Goal: Task Accomplishment & Management: Complete application form

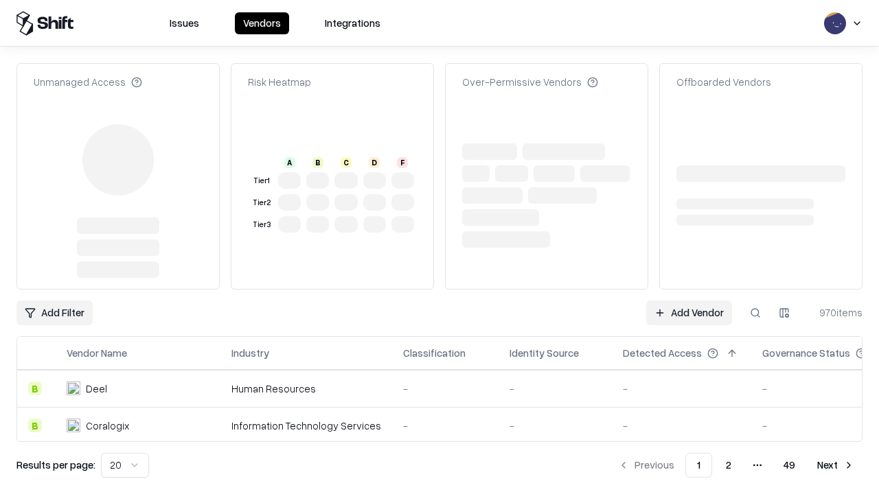
click at [689, 301] on link "Add Vendor" at bounding box center [689, 313] width 86 height 25
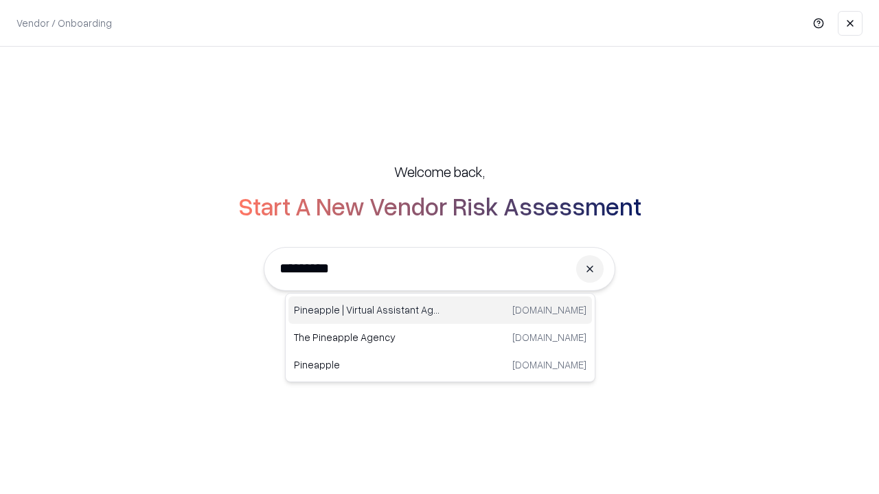
click at [440, 310] on div "Pineapple | Virtual Assistant Agency trypineapple.com" at bounding box center [439, 310] width 303 height 27
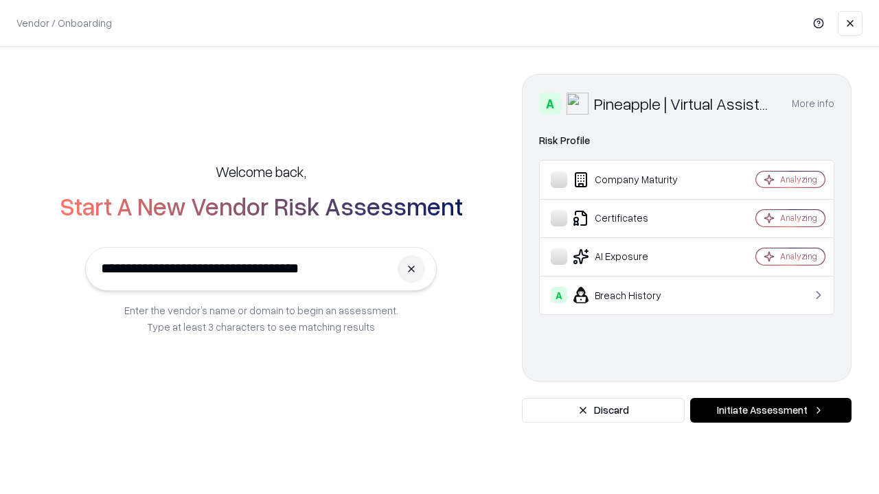
type input "**********"
click at [770, 411] on button "Initiate Assessment" at bounding box center [770, 410] width 161 height 25
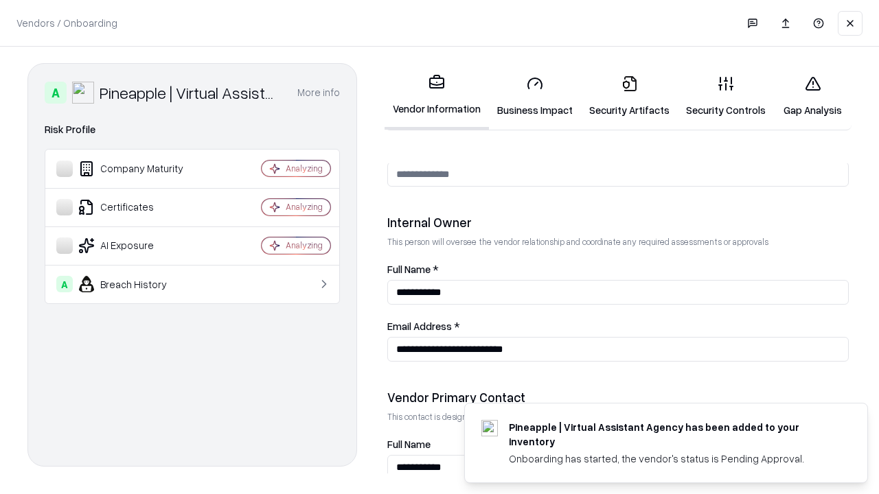
scroll to position [711, 0]
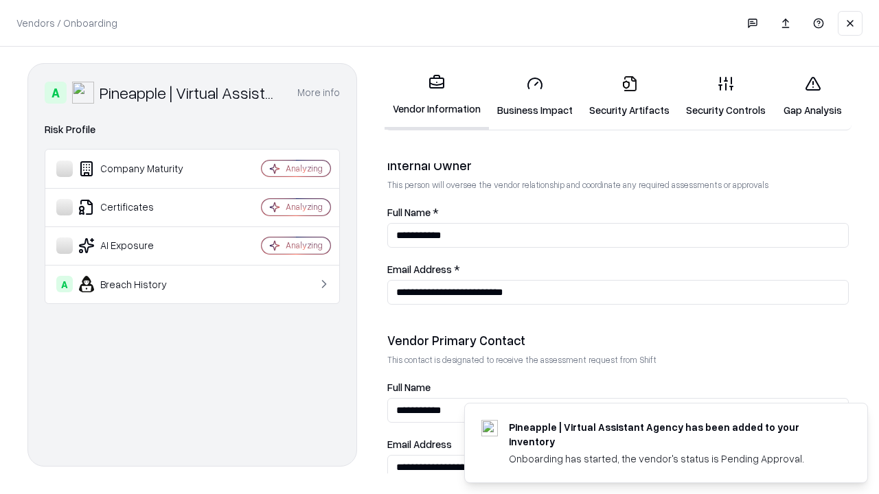
click at [535, 96] on link "Business Impact" at bounding box center [535, 97] width 92 height 64
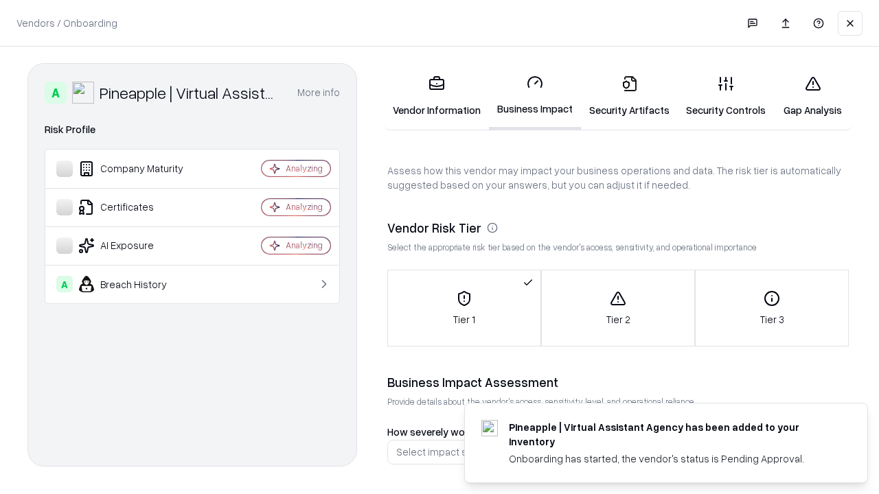
click at [629, 96] on link "Security Artifacts" at bounding box center [629, 97] width 97 height 64
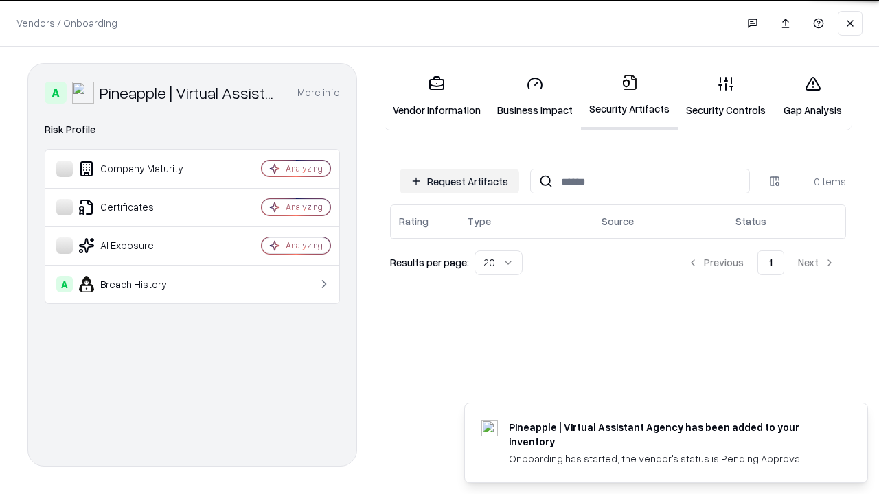
click at [459, 181] on button "Request Artifacts" at bounding box center [459, 181] width 119 height 25
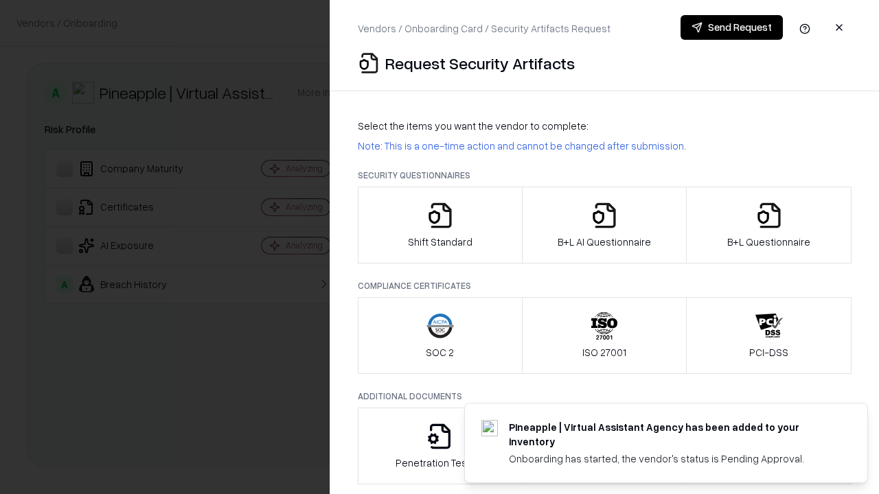
click at [439, 225] on icon "button" at bounding box center [439, 215] width 27 height 27
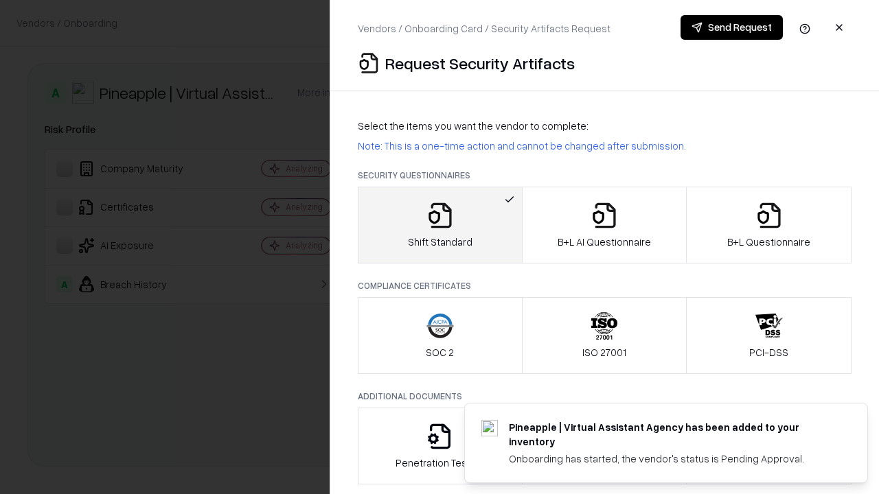
click at [731, 27] on button "Send Request" at bounding box center [731, 27] width 102 height 25
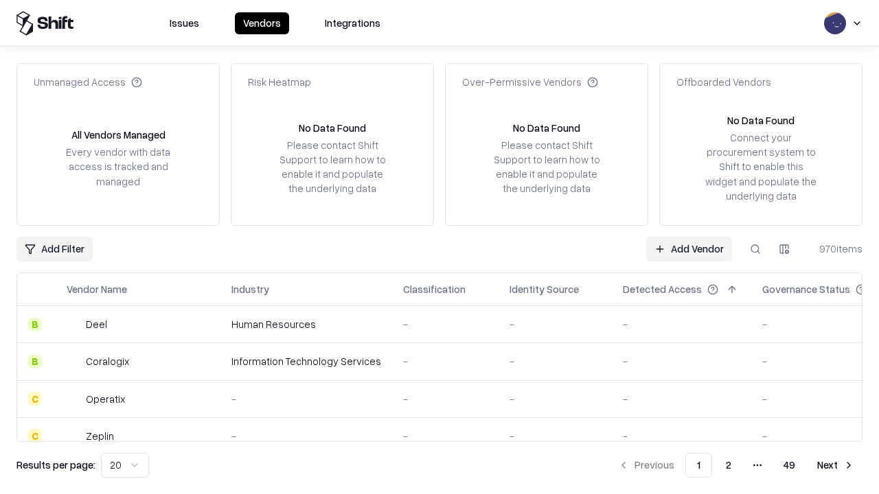
click at [755, 249] on button at bounding box center [755, 249] width 25 height 25
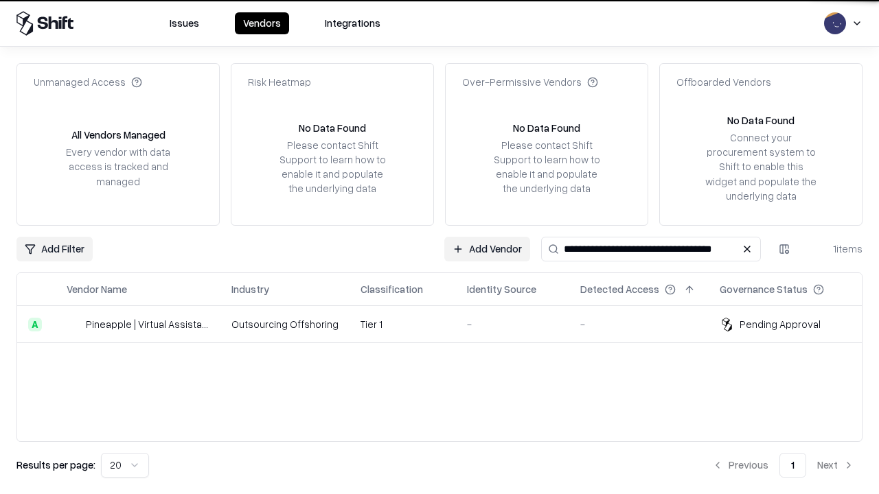
type input "**********"
click at [448, 324] on td "Tier 1" at bounding box center [402, 324] width 106 height 37
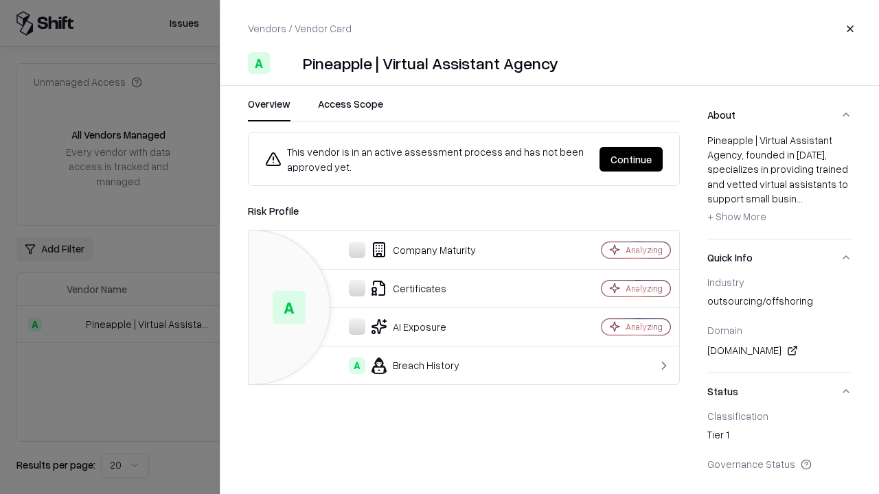
click at [631, 159] on button "Continue" at bounding box center [630, 159] width 63 height 25
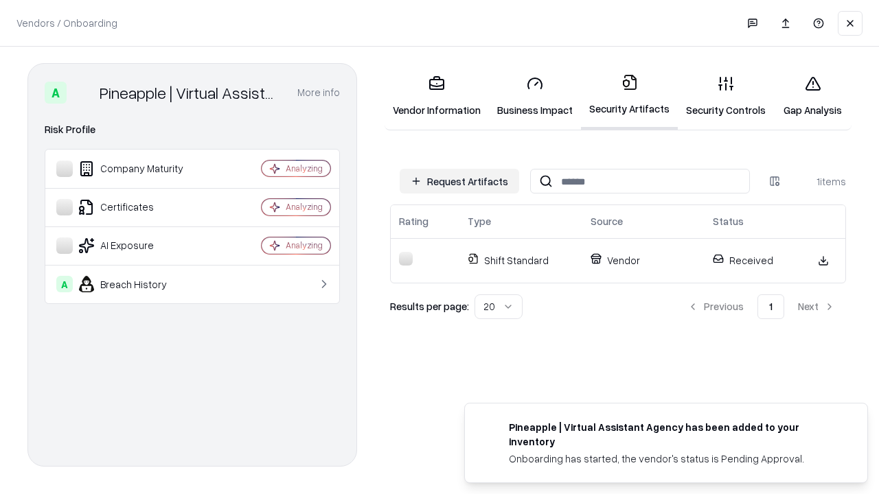
click at [726, 96] on link "Security Controls" at bounding box center [726, 97] width 96 height 64
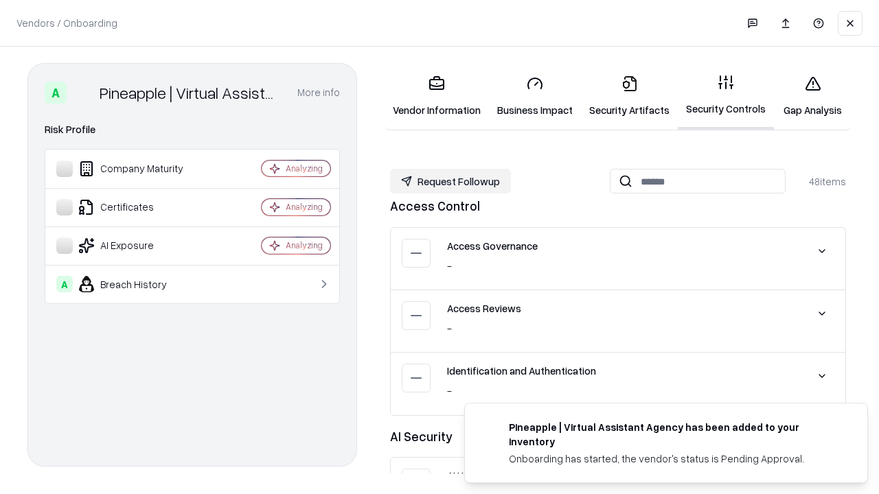
click at [450, 181] on button "Request Followup" at bounding box center [450, 181] width 121 height 25
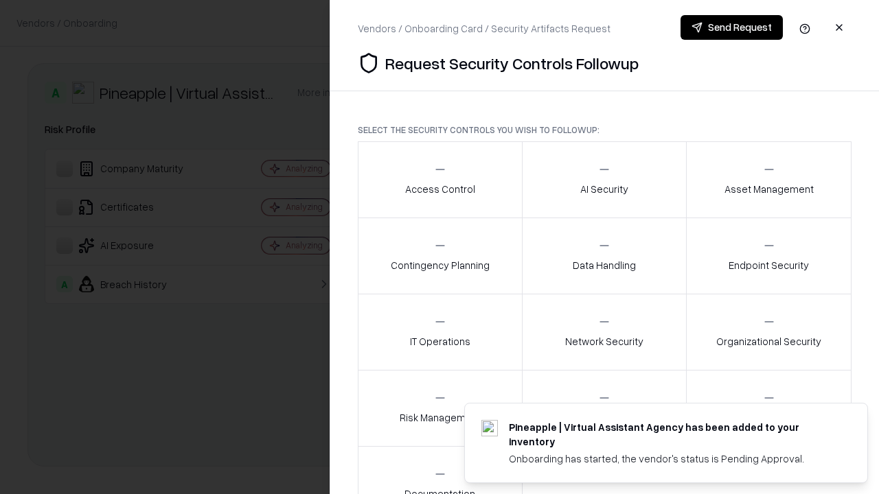
click at [439, 180] on div "Access Control" at bounding box center [440, 180] width 70 height 34
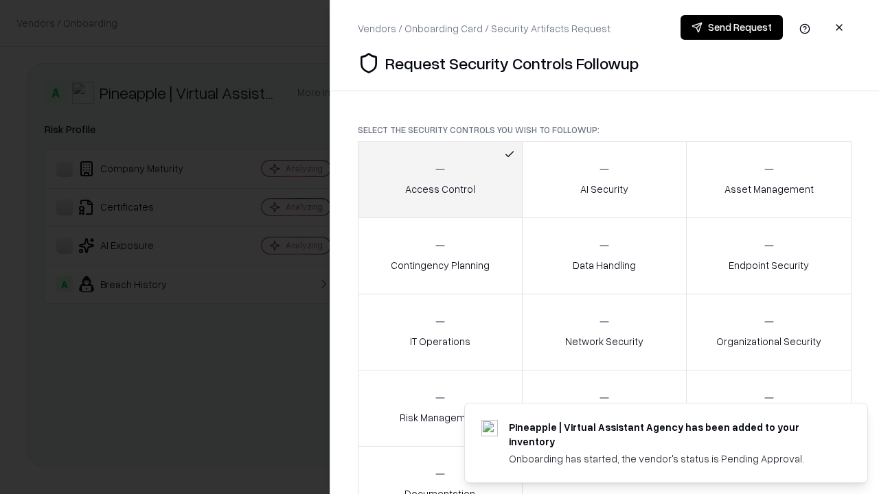
click at [731, 27] on button "Send Request" at bounding box center [731, 27] width 102 height 25
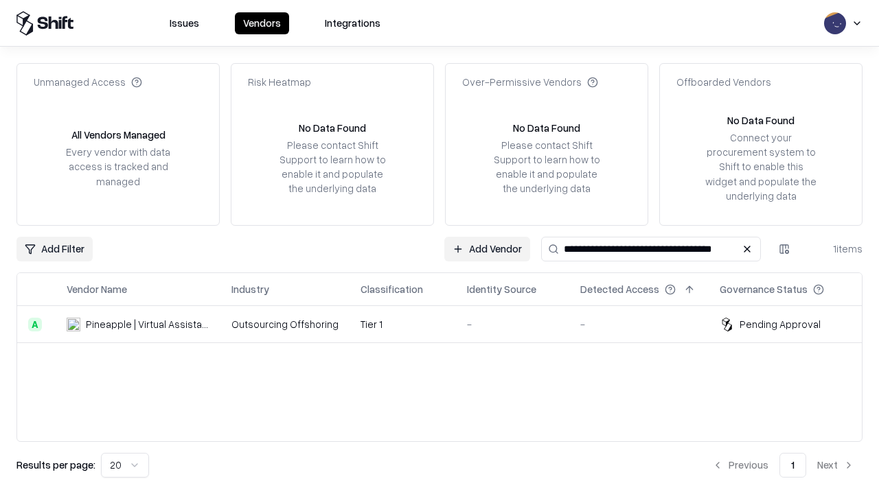
type input "**********"
click at [448, 324] on td "Tier 1" at bounding box center [402, 324] width 106 height 37
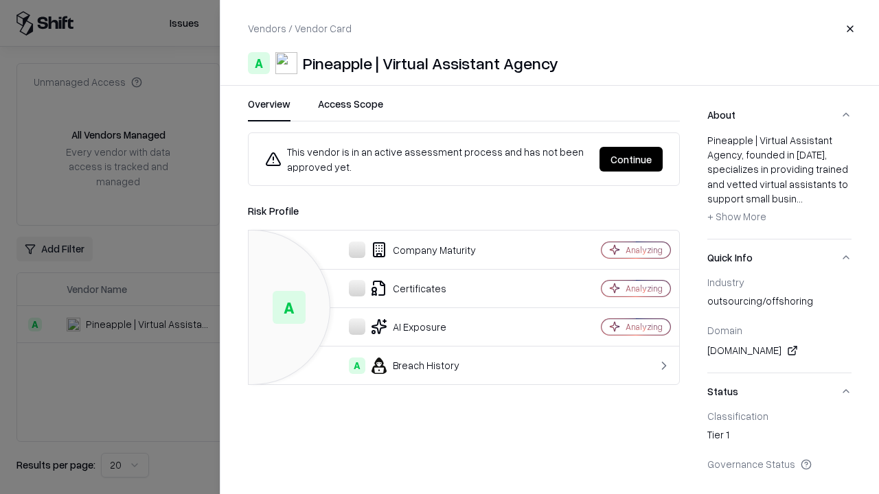
click at [631, 159] on button "Continue" at bounding box center [630, 159] width 63 height 25
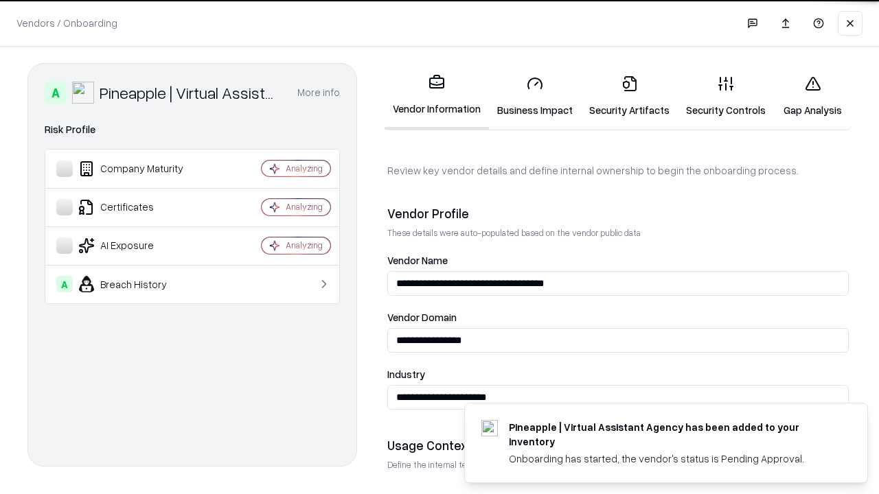
click at [812, 96] on link "Gap Analysis" at bounding box center [813, 97] width 78 height 64
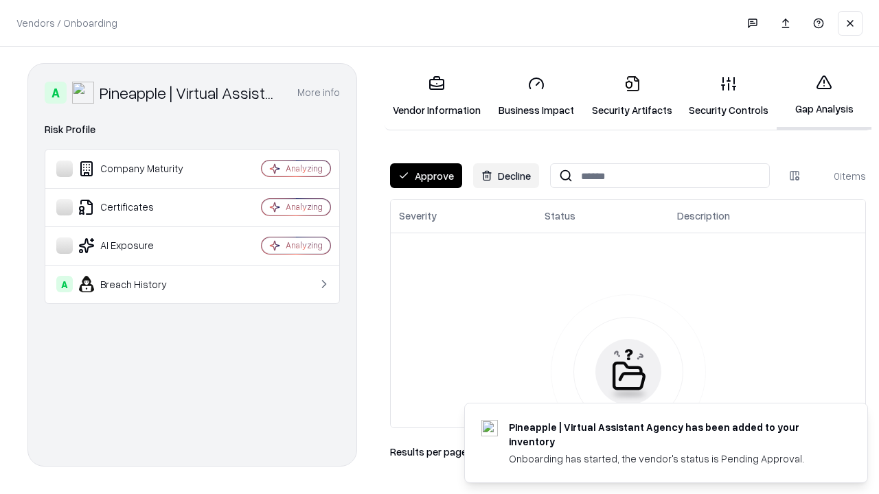
click at [426, 176] on button "Approve" at bounding box center [426, 175] width 72 height 25
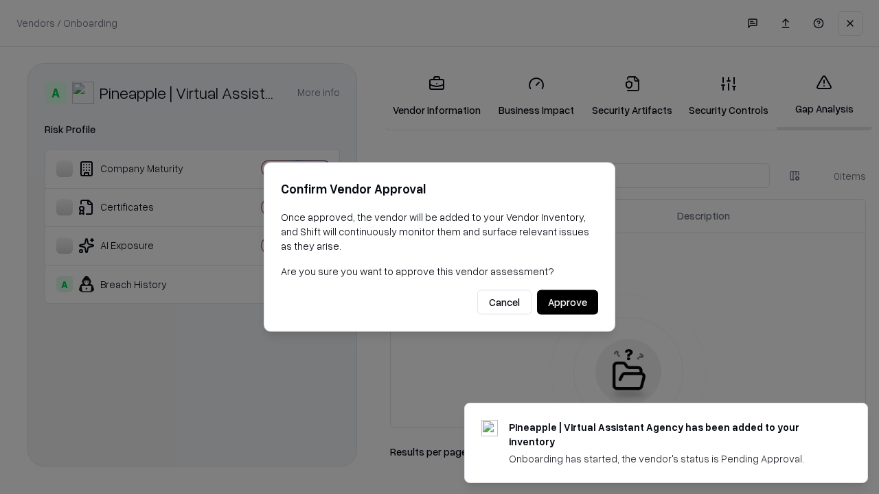
click at [567, 302] on button "Approve" at bounding box center [567, 302] width 61 height 25
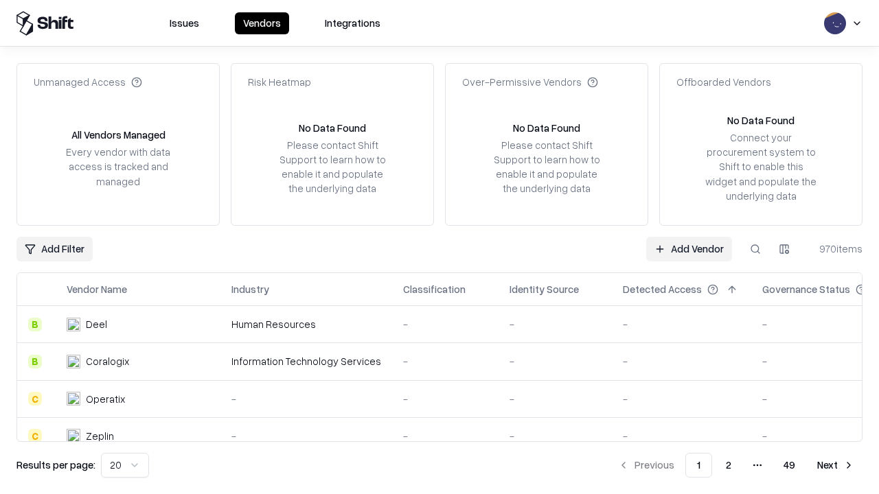
type input "**********"
click at [689, 249] on link "Add Vendor" at bounding box center [689, 249] width 86 height 25
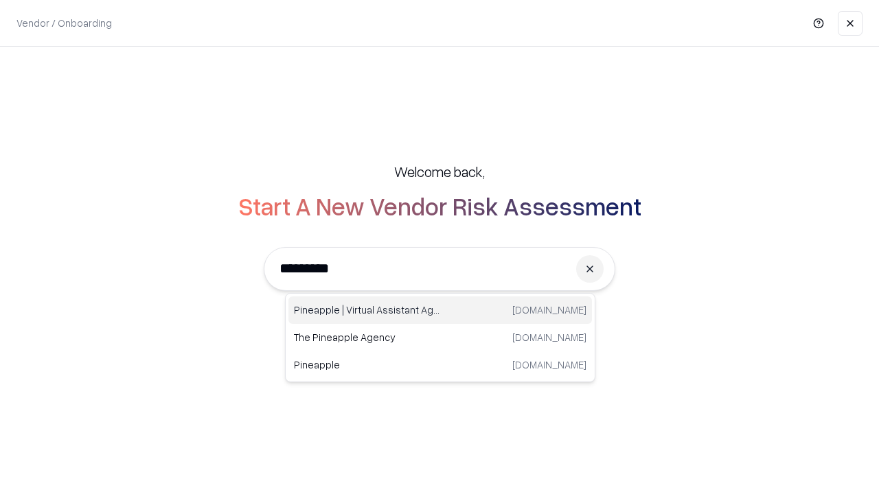
click at [440, 310] on div "Pineapple | Virtual Assistant Agency [DOMAIN_NAME]" at bounding box center [439, 310] width 303 height 27
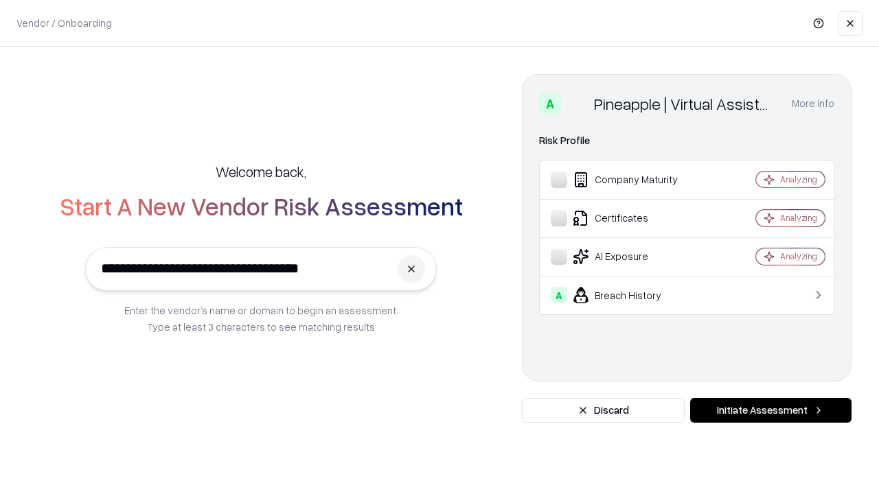
type input "**********"
click at [770, 411] on button "Initiate Assessment" at bounding box center [770, 410] width 161 height 25
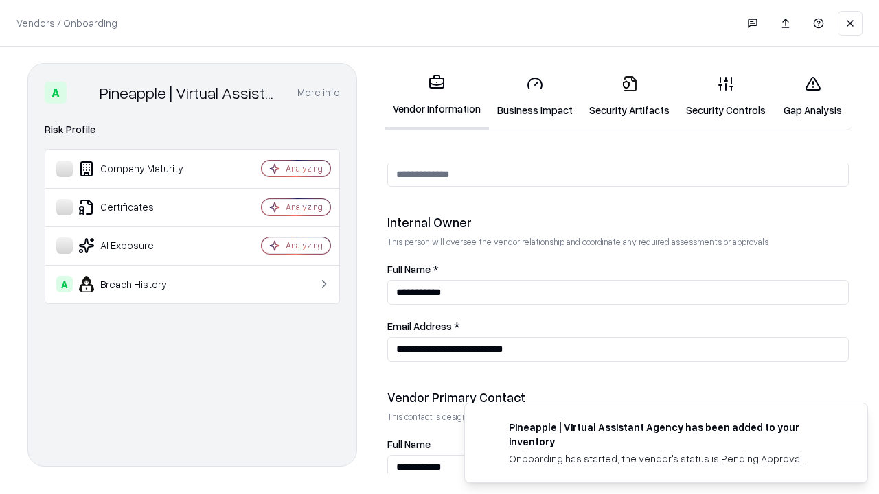
scroll to position [711, 0]
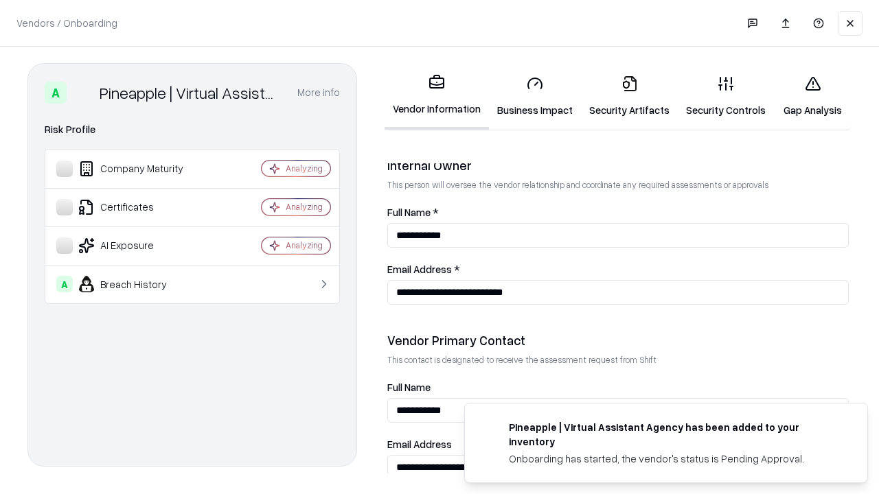
click at [812, 96] on link "Gap Analysis" at bounding box center [813, 97] width 78 height 64
